Goal: Information Seeking & Learning: Find specific fact

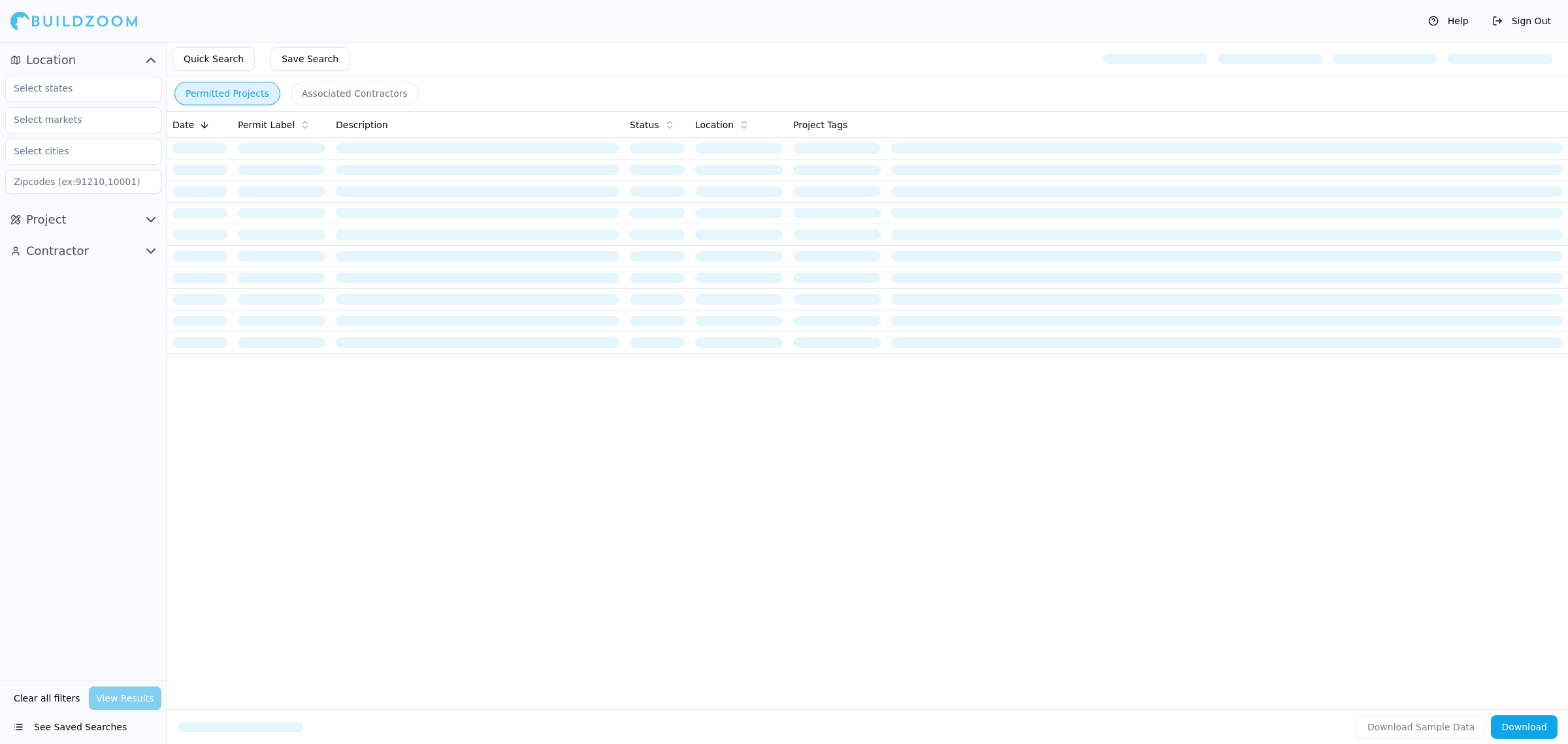
click at [51, 76] on div at bounding box center [83, 89] width 156 height 26
type input "fl"
click at [114, 110] on div "[US_STATE]" at bounding box center [83, 118] width 149 height 21
click at [69, 425] on div "Location 1 × [US_STATE] Project Contractor" at bounding box center [83, 361] width 167 height 639
click at [151, 217] on icon "button" at bounding box center [151, 220] width 16 height 16
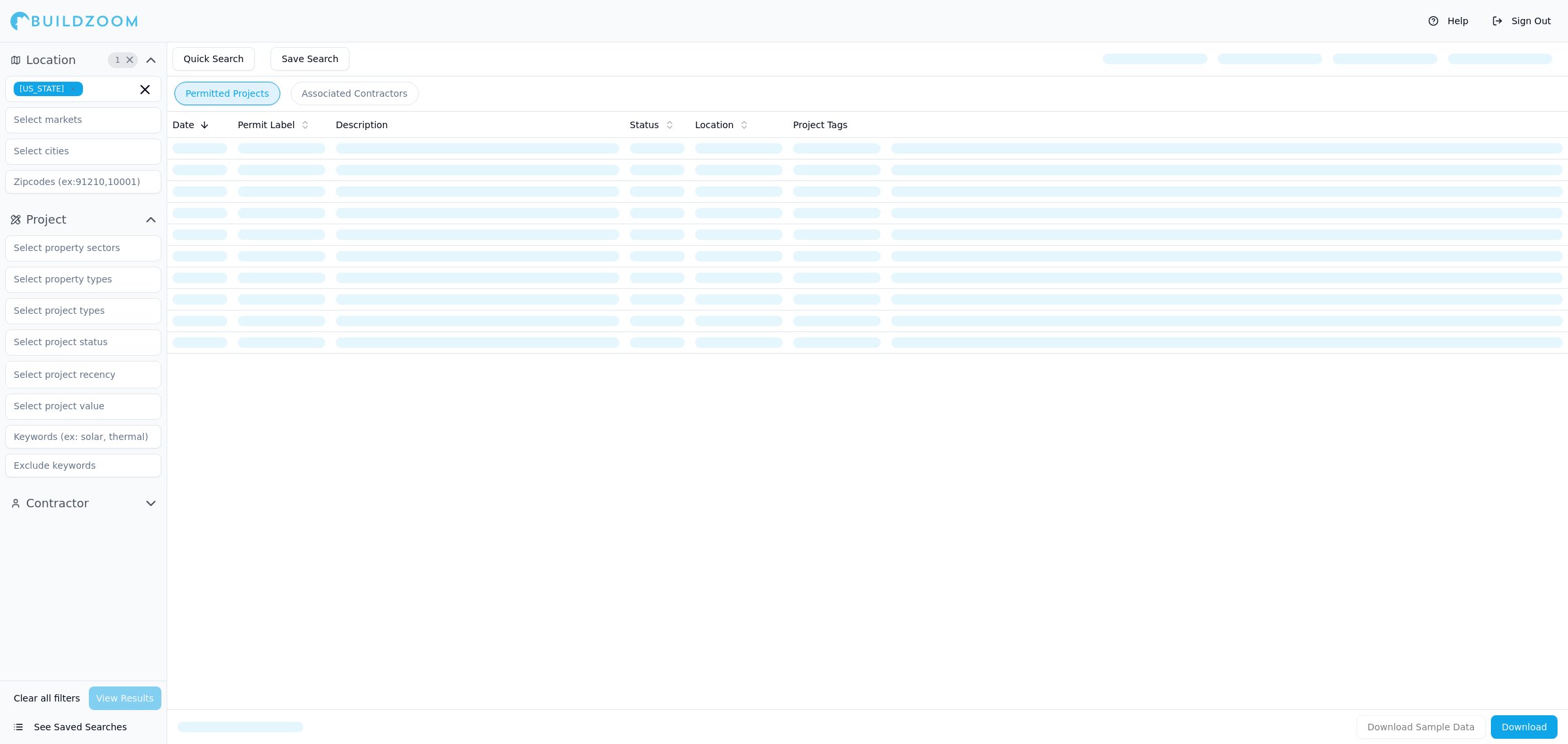
click at [146, 511] on icon "button" at bounding box center [151, 503] width 16 height 16
click at [112, 317] on input "text" at bounding box center [76, 310] width 139 height 23
type input "new con"
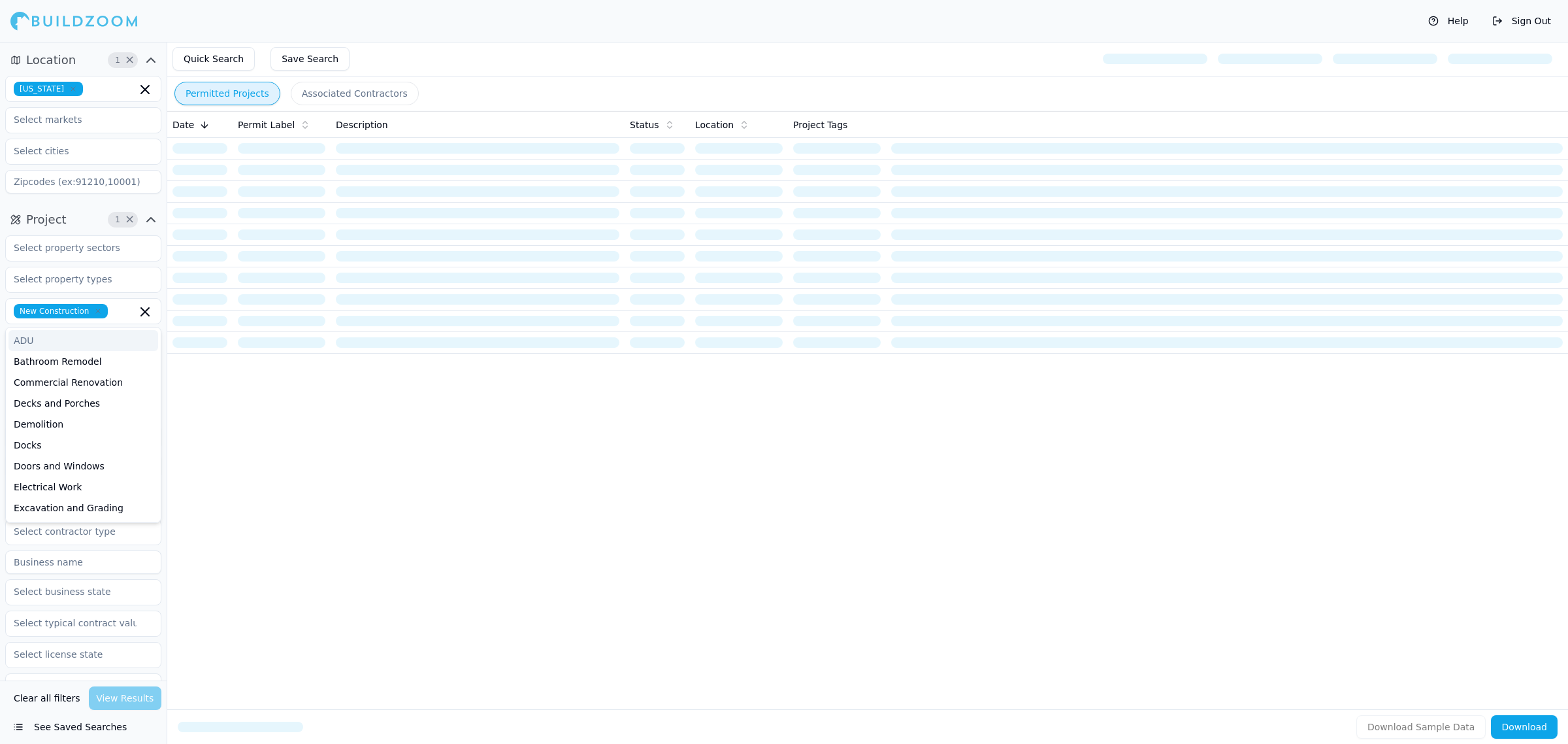
click at [850, 474] on div "Date Permit Label Description Status Location Project Tags" at bounding box center [867, 390] width 1401 height 556
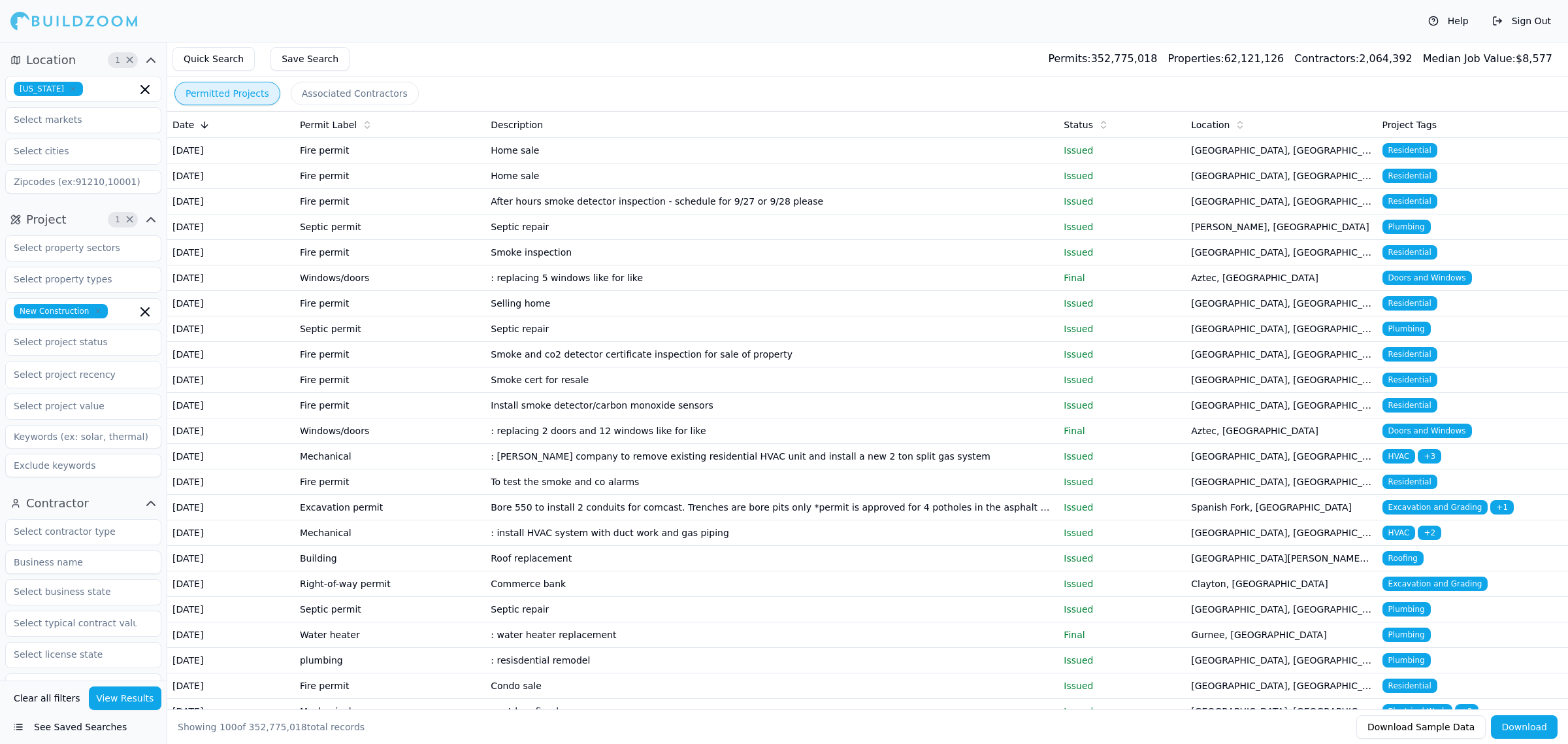
drag, startPoint x: 106, startPoint y: 563, endPoint x: 104, endPoint y: 573, distance: 10.2
click at [107, 566] on input at bounding box center [83, 562] width 156 height 23
type input "BONAVIC CONSTRUCTION"
click at [124, 703] on button "View Results" at bounding box center [125, 698] width 73 height 23
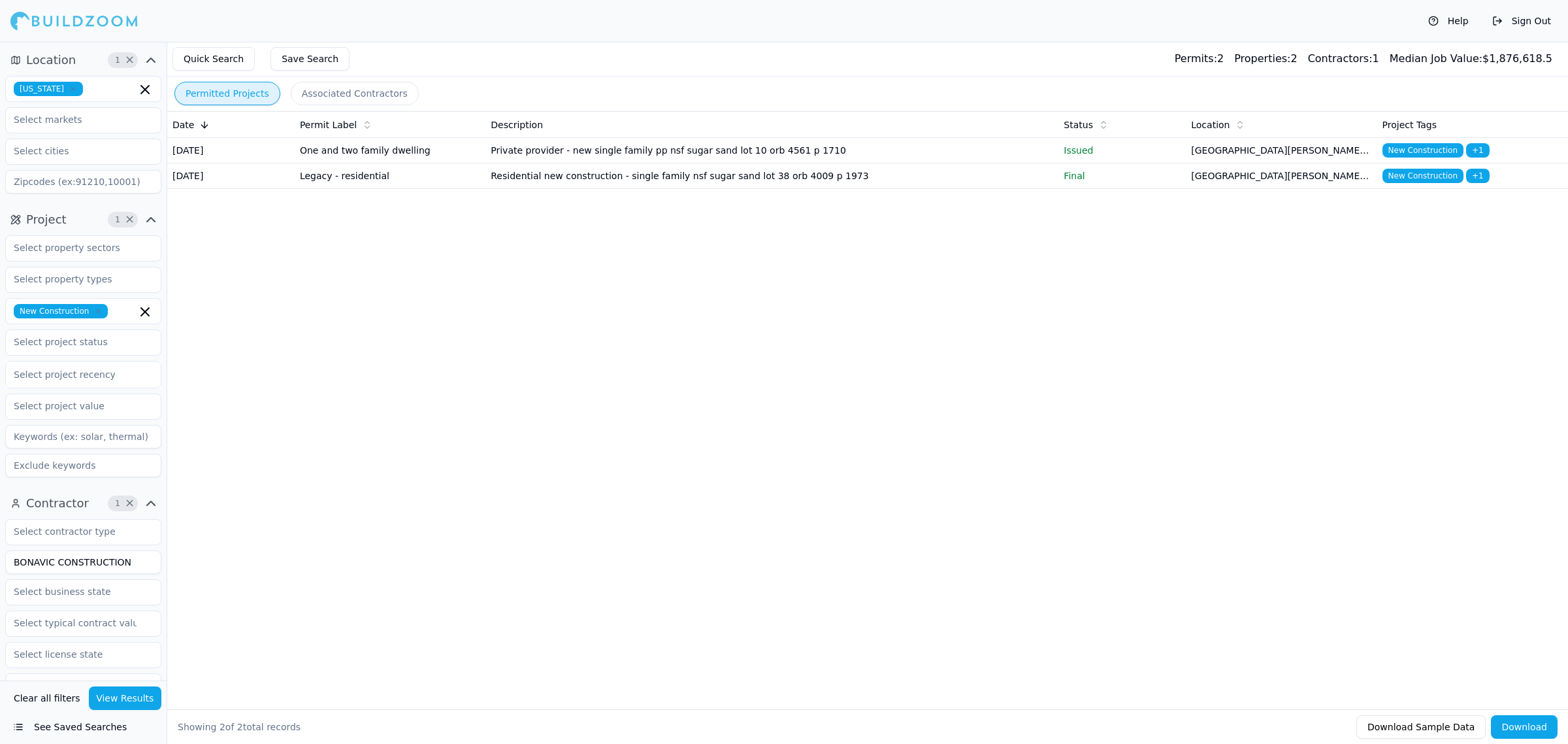
click at [618, 478] on div "Date Permit Label Description Status Location Project Tags [DATE] One and two f…" at bounding box center [867, 390] width 1401 height 556
click at [556, 162] on td "Private provider - new single family pp nsf sugar sand lot 10 orb 4561 p 1710" at bounding box center [772, 150] width 573 height 26
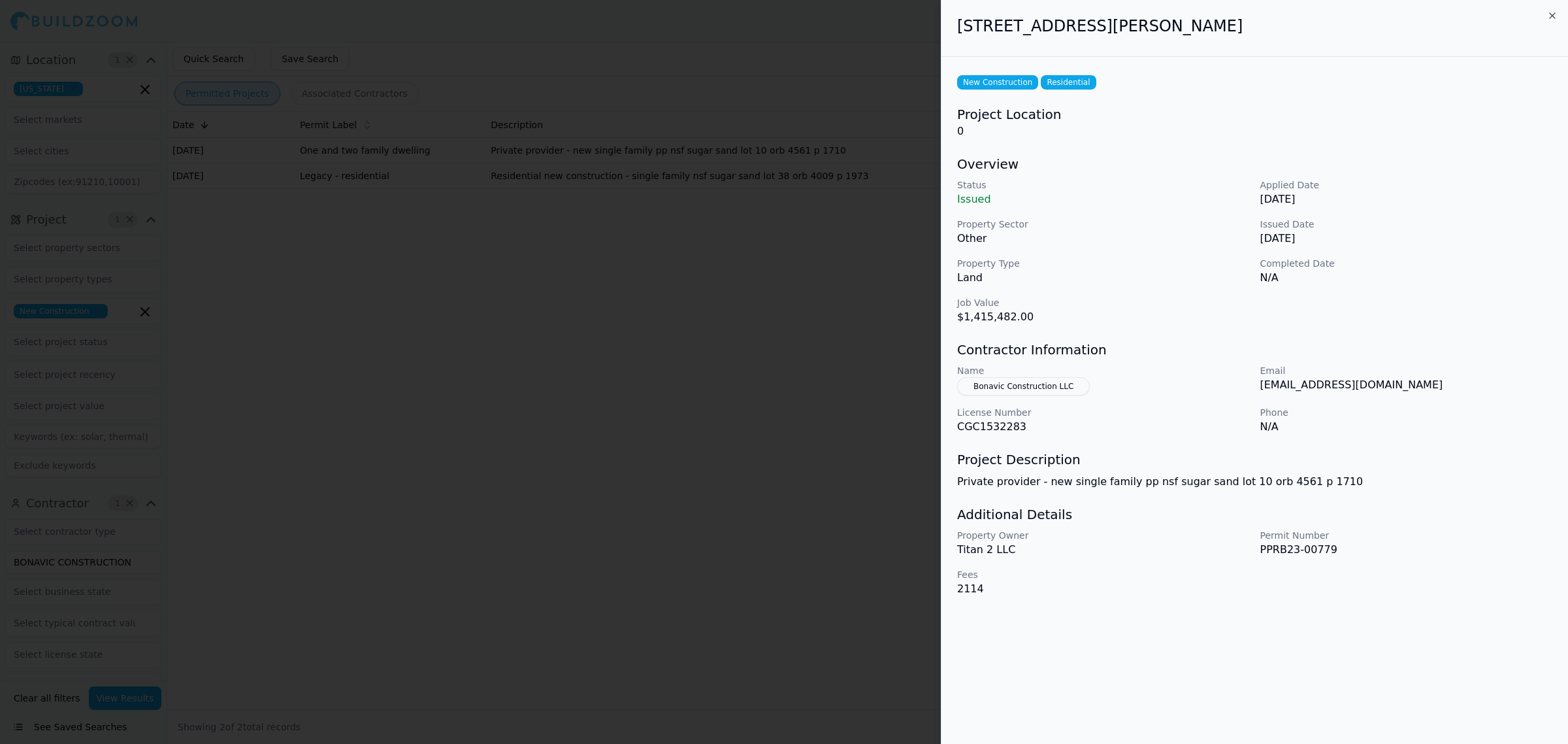
drag, startPoint x: 945, startPoint y: 23, endPoint x: 1327, endPoint y: 24, distance: 382.0
click at [1327, 24] on div "[STREET_ADDRESS][PERSON_NAME]" at bounding box center [1254, 28] width 627 height 57
copy h2 "[STREET_ADDRESS][PERSON_NAME]"
click at [1409, 510] on h3 "Additional Details" at bounding box center [1254, 514] width 595 height 18
click at [1027, 383] on button "Bonavic Construction LLC" at bounding box center [1023, 386] width 132 height 18
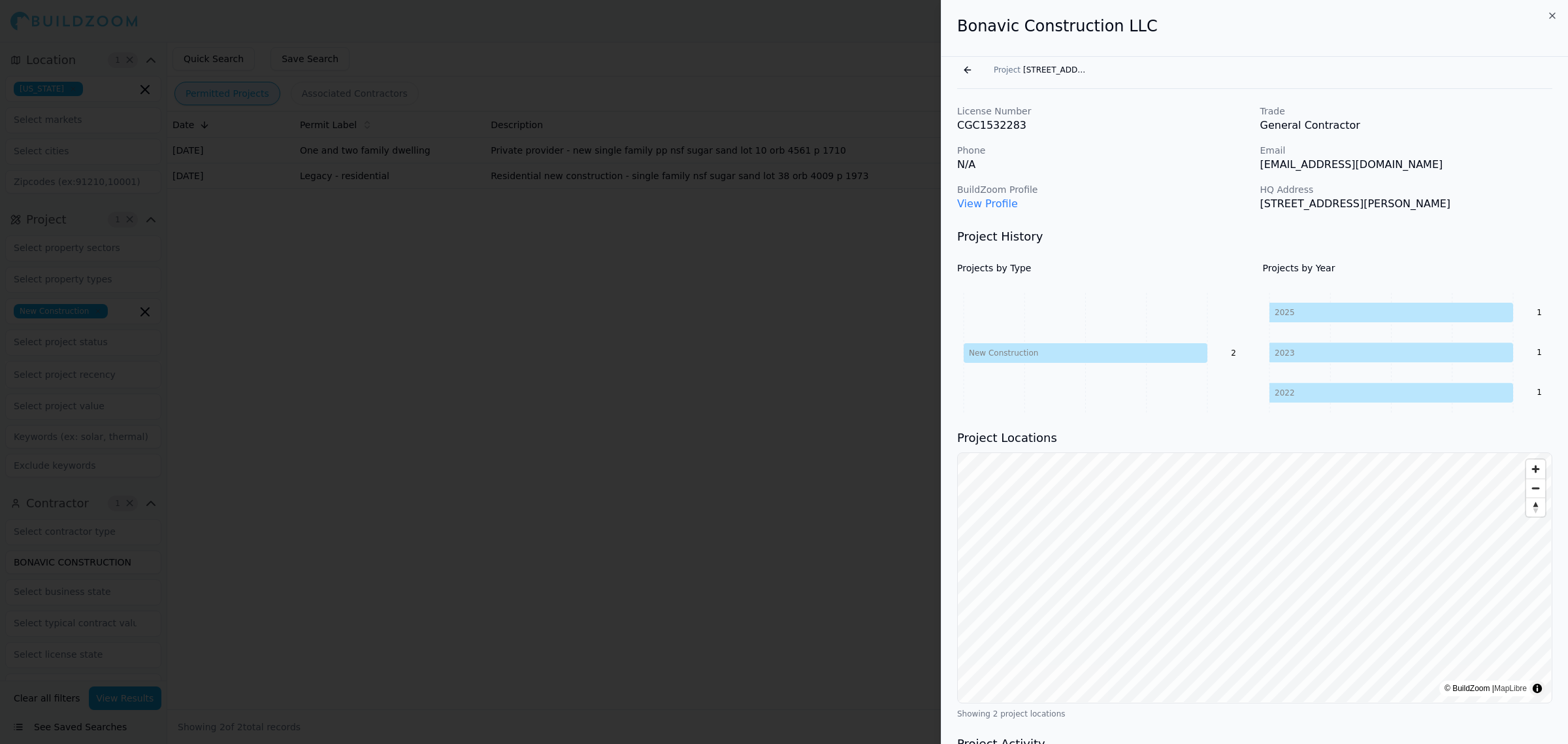
click at [955, 201] on div "License Number CGC1532283 Trade General Contractor Phone N/A Email [EMAIL_ADDRE…" at bounding box center [1254, 510] width 627 height 843
click at [968, 201] on link "View Profile" at bounding box center [987, 203] width 61 height 12
